Goal: Communication & Community: Answer question/provide support

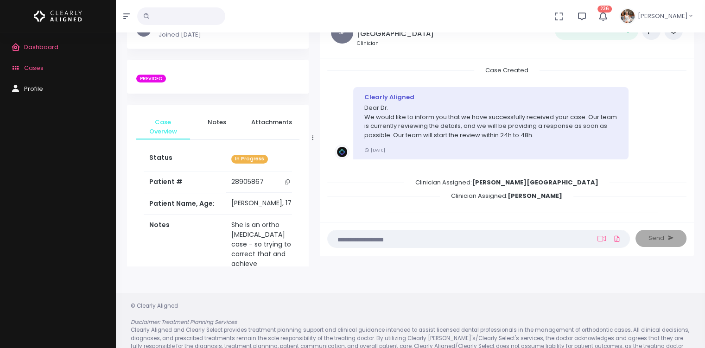
scroll to position [69, 0]
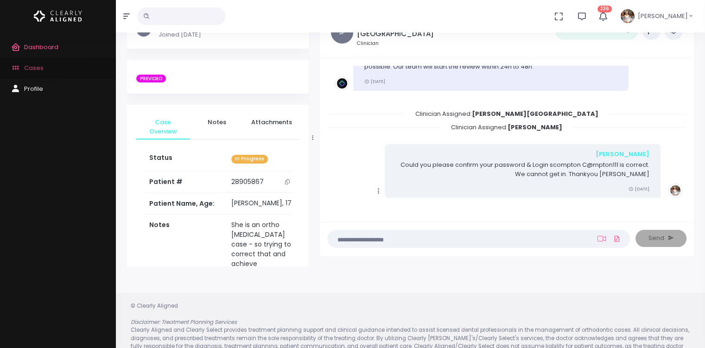
click at [43, 69] on link "Cases" at bounding box center [58, 68] width 116 height 21
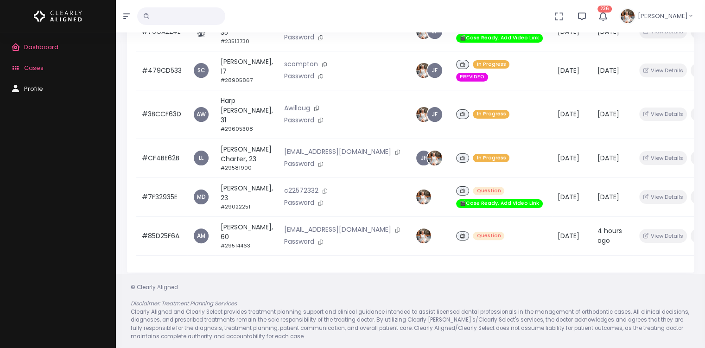
scroll to position [221, 0]
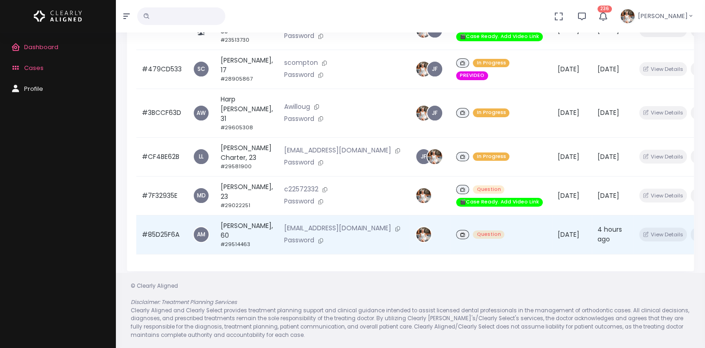
click at [165, 226] on td "#85D25F6A" at bounding box center [161, 234] width 51 height 39
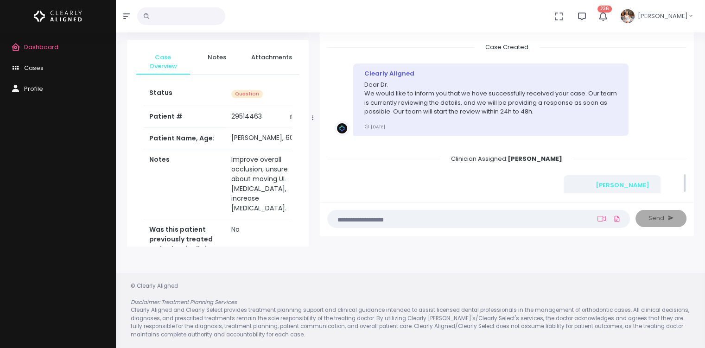
scroll to position [1009, 0]
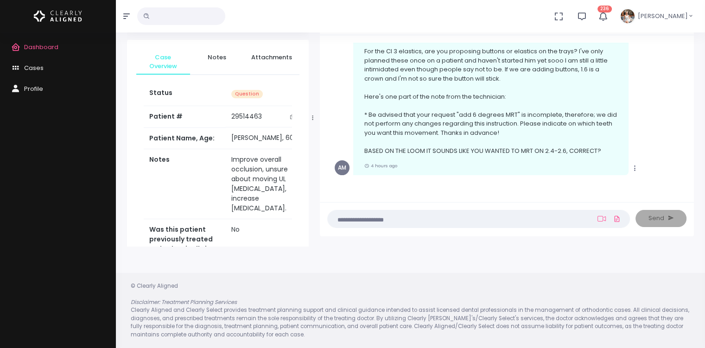
click at [422, 221] on textarea at bounding box center [460, 219] width 255 height 10
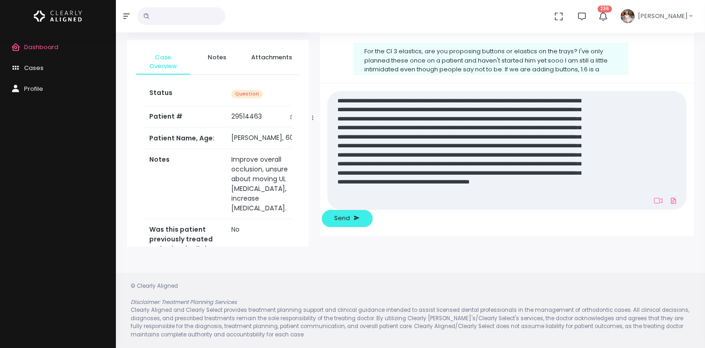
scroll to position [0, 0]
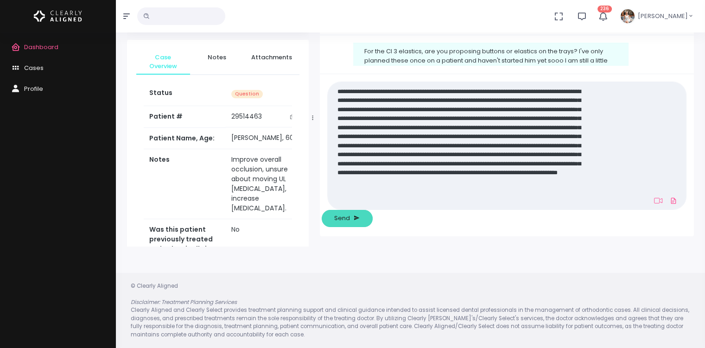
type textarea "**********"
click at [350, 220] on span "Send" at bounding box center [342, 218] width 16 height 9
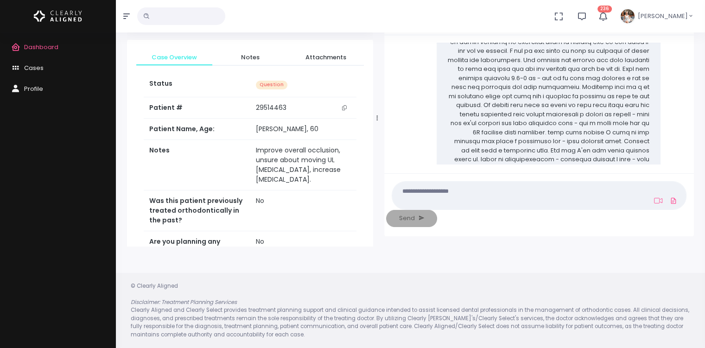
scroll to position [1298, 0]
drag, startPoint x: 310, startPoint y: 117, endPoint x: 375, endPoint y: 125, distance: 64.9
click at [375, 125] on div at bounding box center [377, 118] width 5 height 251
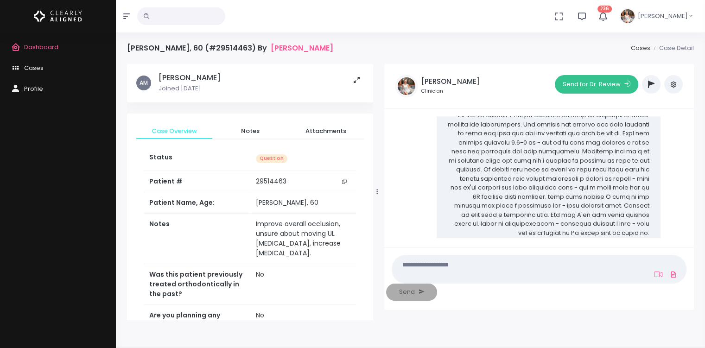
click at [590, 83] on button "Send for Dr. Review" at bounding box center [596, 84] width 83 height 19
click at [285, 239] on td "Improve overall occlusion, unsure about moving UL [MEDICAL_DATA], increase [MED…" at bounding box center [303, 239] width 106 height 51
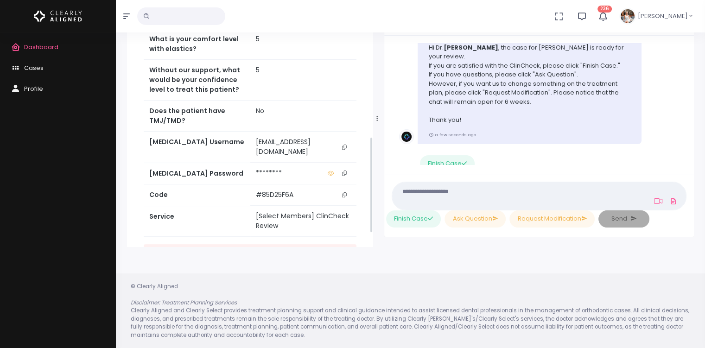
scroll to position [386, 0]
click at [345, 146] on icon "scrollable content" at bounding box center [344, 147] width 5 height 5
click at [342, 146] on icon "scrollable content" at bounding box center [344, 147] width 5 height 5
click at [440, 195] on textarea at bounding box center [521, 195] width 247 height 21
type textarea "*"
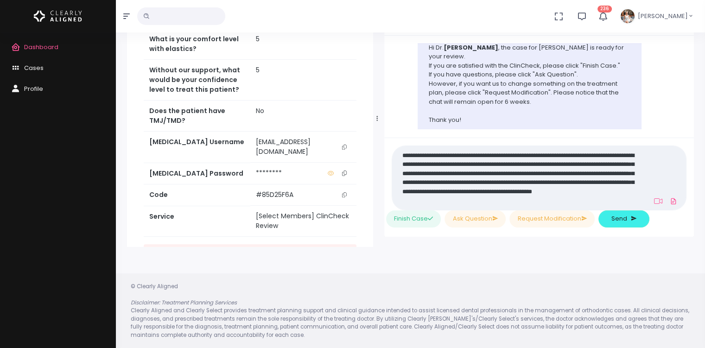
scroll to position [0, 0]
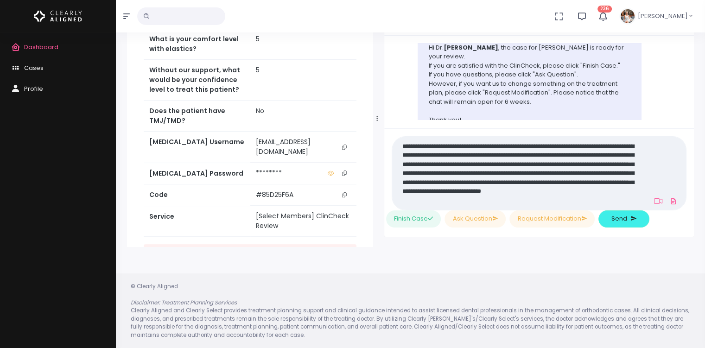
click at [577, 191] on textarea "**********" at bounding box center [521, 173] width 247 height 66
drag, startPoint x: 603, startPoint y: 209, endPoint x: 587, endPoint y: 194, distance: 21.7
click at [587, 194] on nick-textarea "**********" at bounding box center [539, 173] width 295 height 74
drag, startPoint x: 511, startPoint y: 201, endPoint x: 652, endPoint y: 203, distance: 141.0
click at [652, 203] on div "**********" at bounding box center [539, 173] width 295 height 74
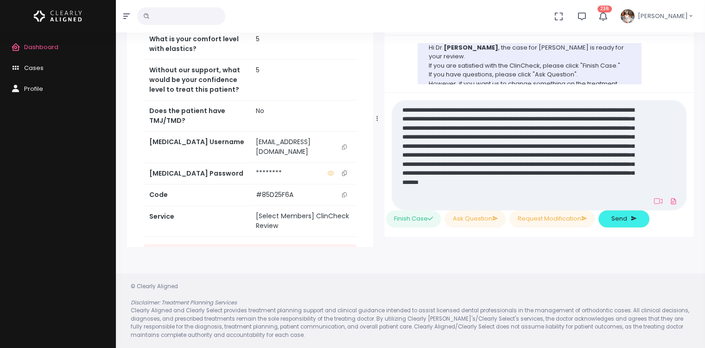
type textarea "**********"
